Goal: Information Seeking & Learning: Check status

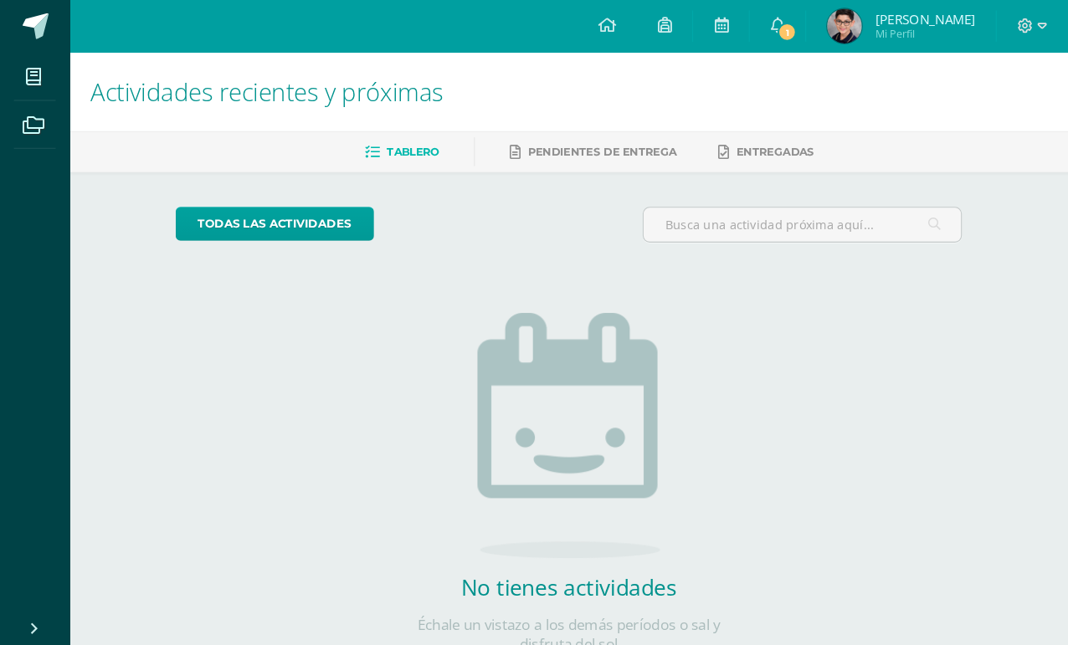
scroll to position [36, 0]
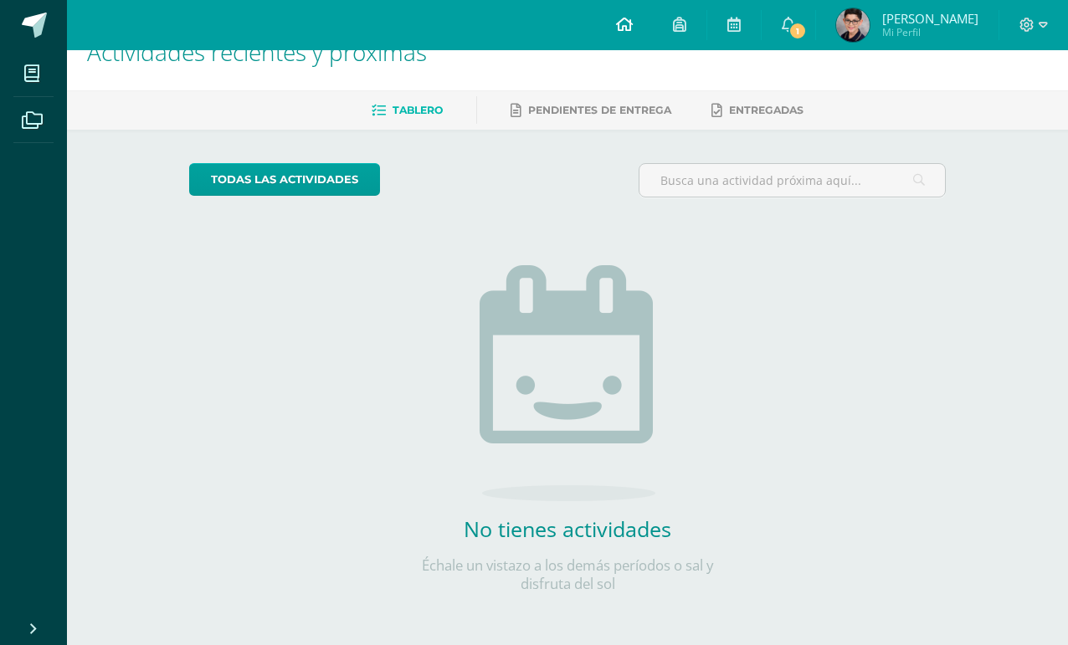
click at [633, 32] on icon at bounding box center [624, 24] width 17 height 15
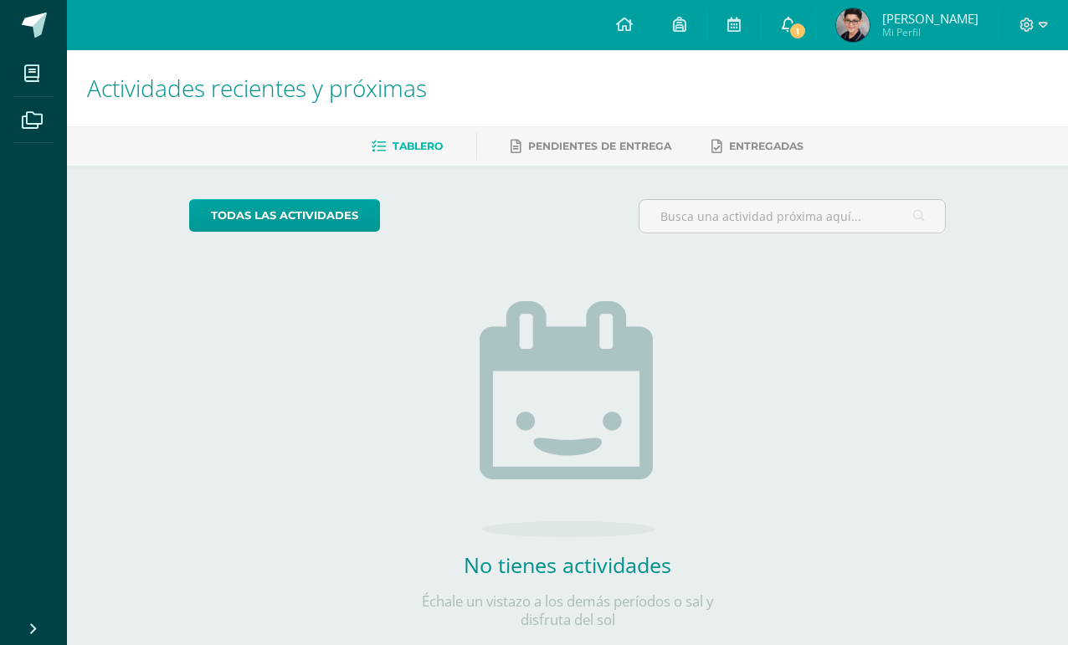
click at [815, 36] on link "1" at bounding box center [789, 25] width 54 height 50
click at [561, 222] on div "todas las Actividades" at bounding box center [567, 223] width 771 height 48
click at [25, 22] on span at bounding box center [34, 25] width 25 height 25
click at [24, 69] on icon at bounding box center [31, 73] width 15 height 17
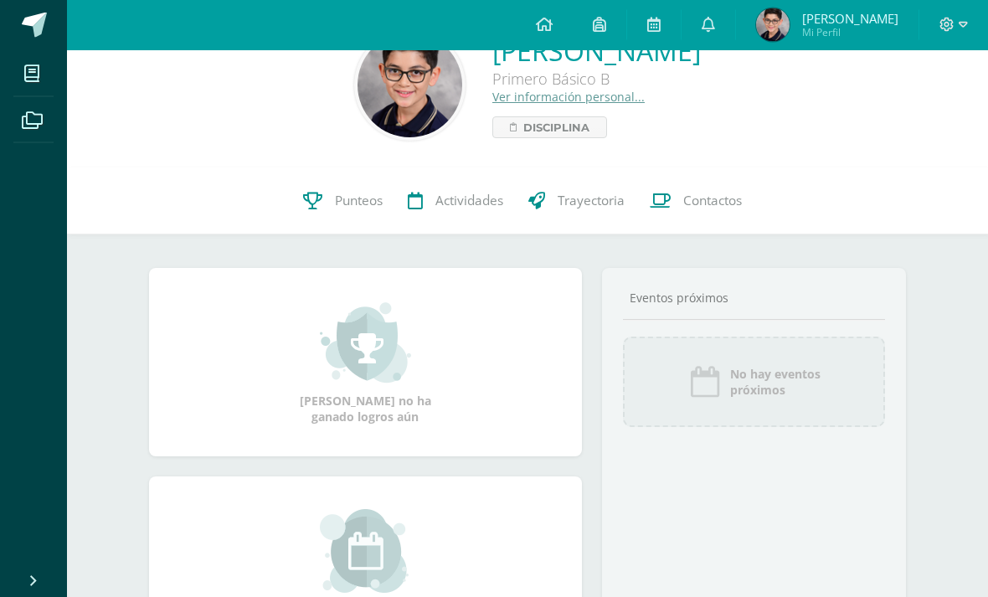
scroll to position [49, 0]
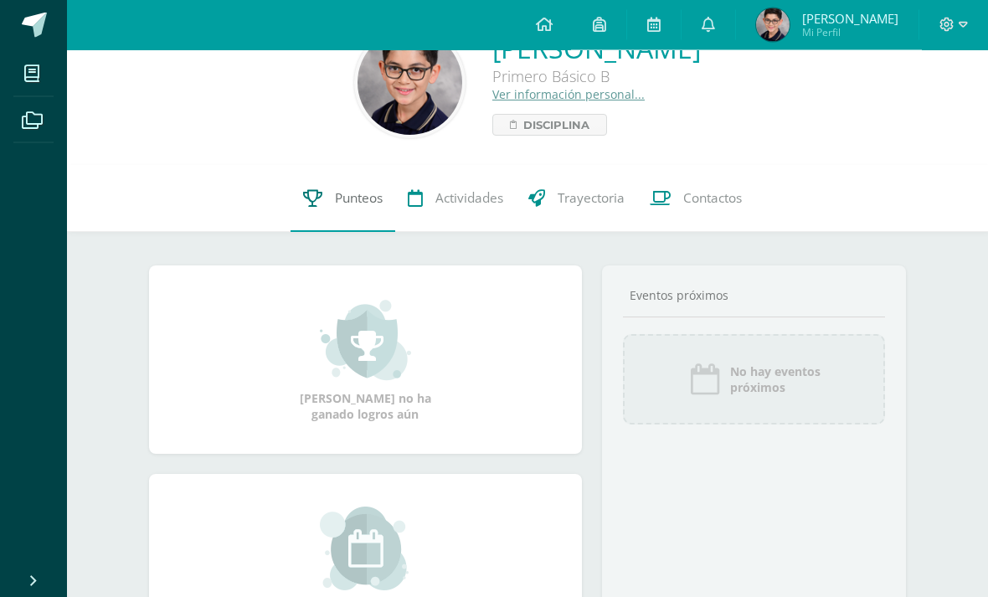
click at [352, 198] on span "Punteos" at bounding box center [359, 199] width 48 height 18
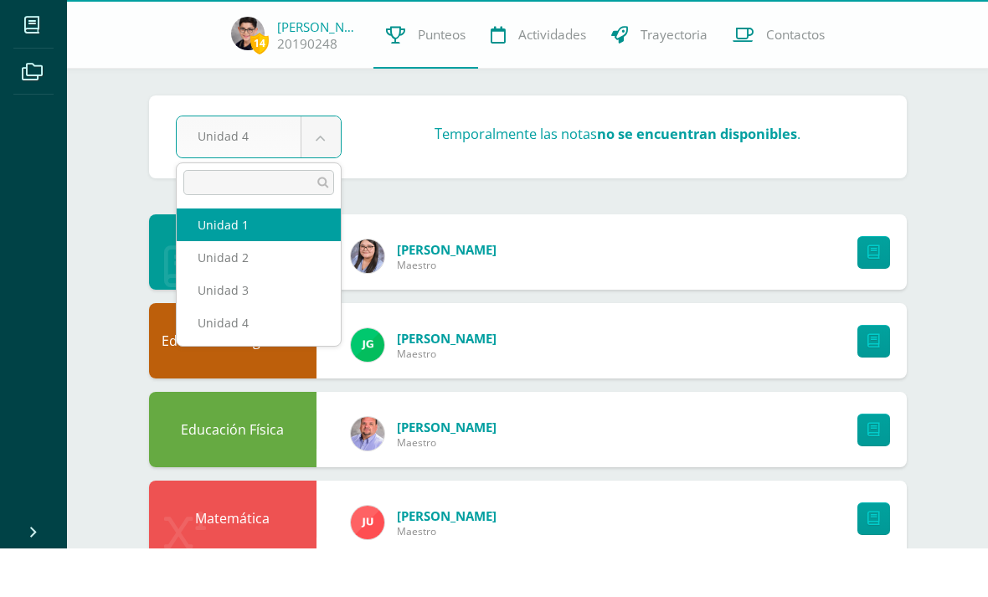
select select "Unidad 1"
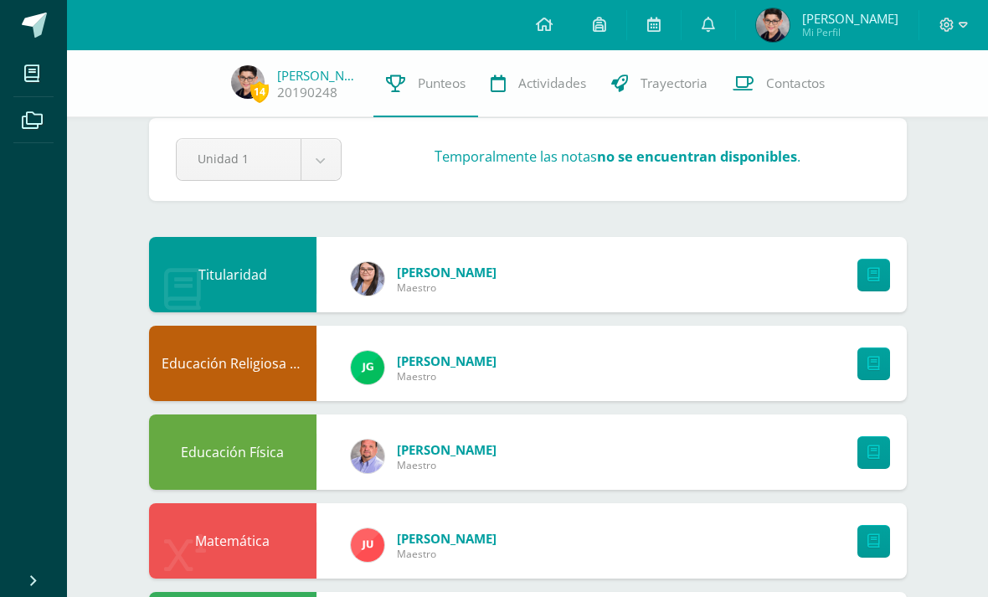
scroll to position [27, 0]
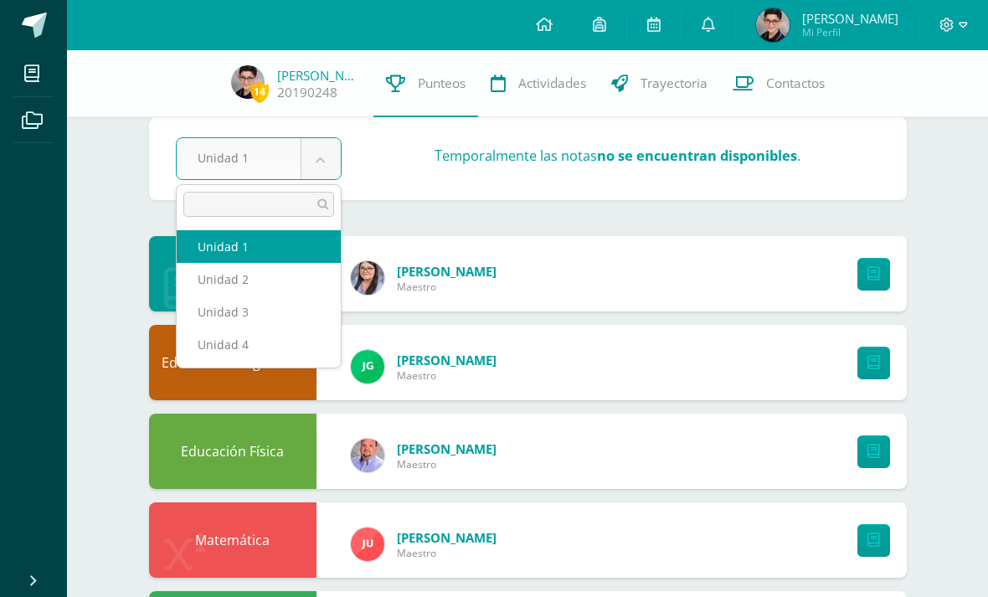
scroll to position [26, 0]
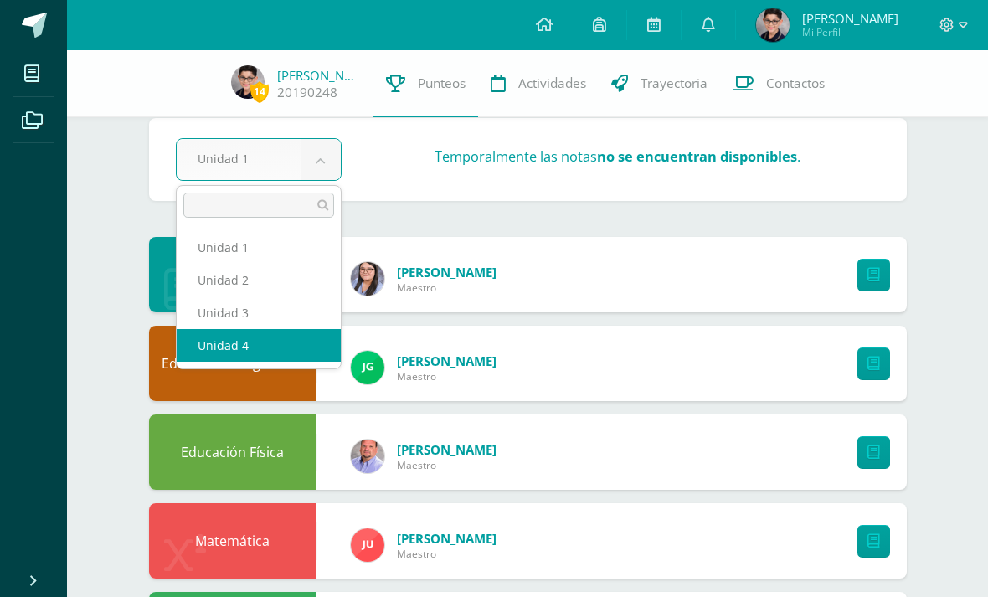
select select "Unidad 4"
